Goal: Transaction & Acquisition: Purchase product/service

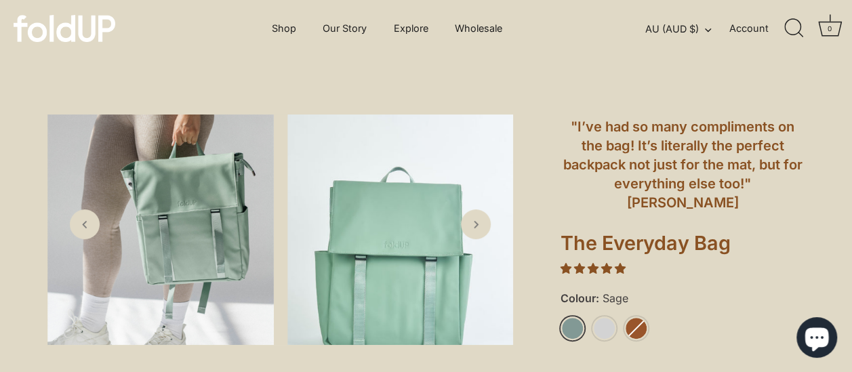
scroll to position [129, 0]
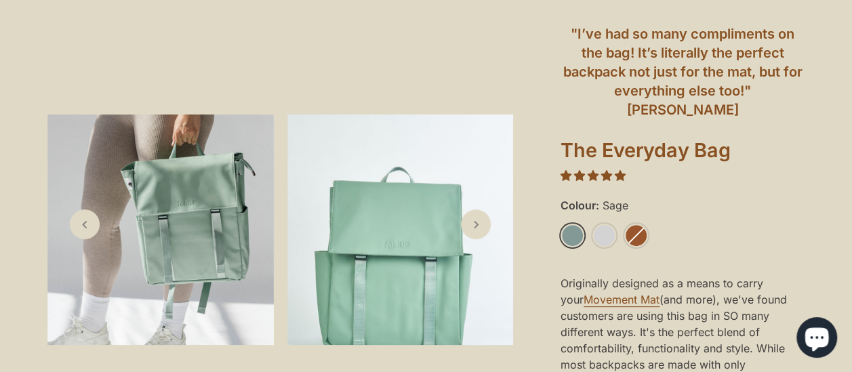
scroll to position [197, 0]
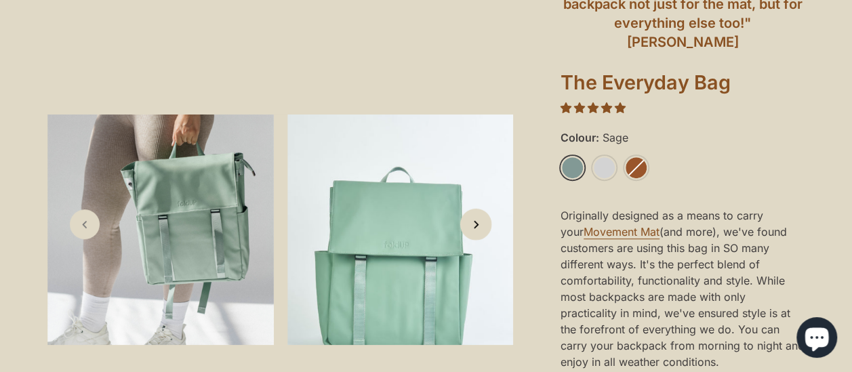
click at [480, 225] on icon "Next slide" at bounding box center [475, 224] width 14 height 14
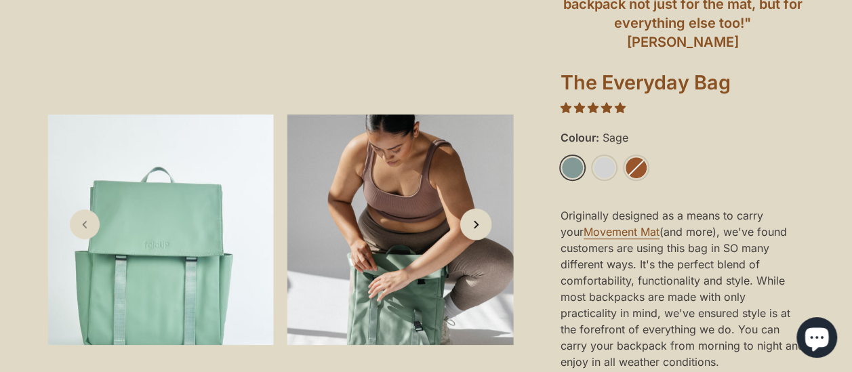
click at [480, 225] on icon "Next slide" at bounding box center [475, 224] width 14 height 14
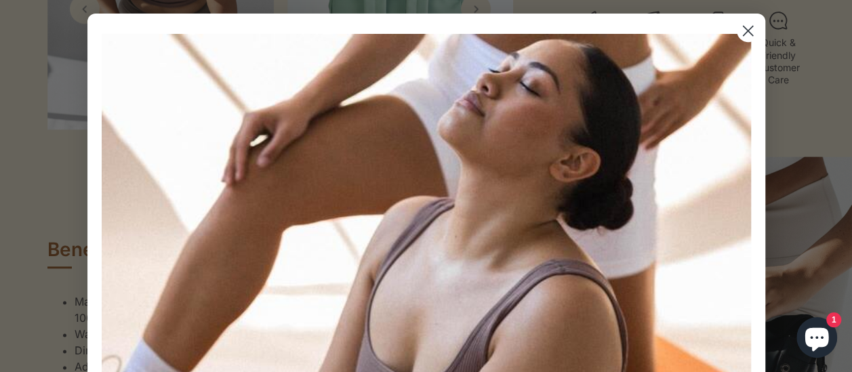
scroll to position [780, 0]
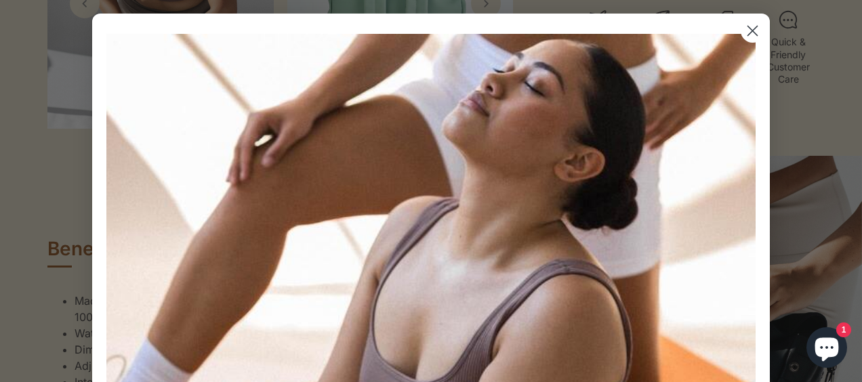
click at [747, 26] on circle "Close dialog" at bounding box center [752, 31] width 22 height 22
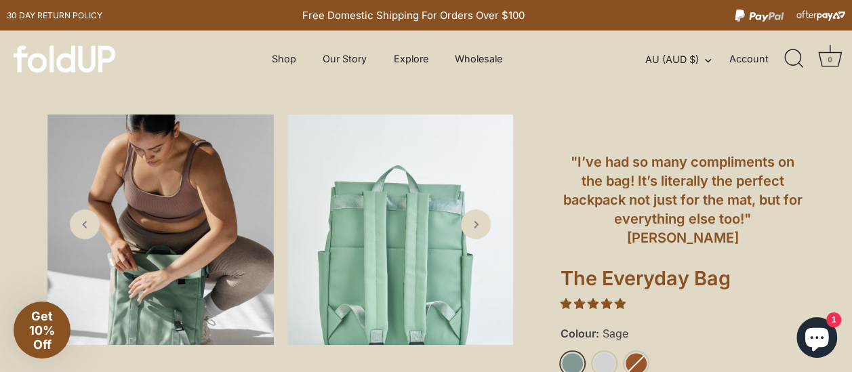
scroll to position [1, 0]
click at [285, 57] on link "Shop" at bounding box center [283, 59] width 48 height 26
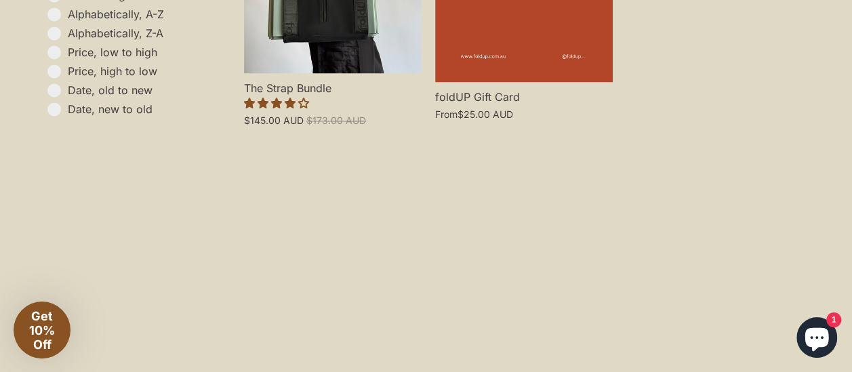
scroll to position [1127, 0]
